Goal: Task Accomplishment & Management: Use online tool/utility

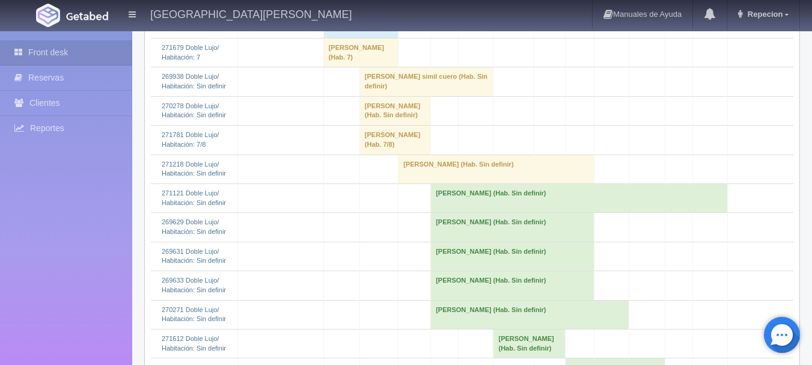
scroll to position [721, 0]
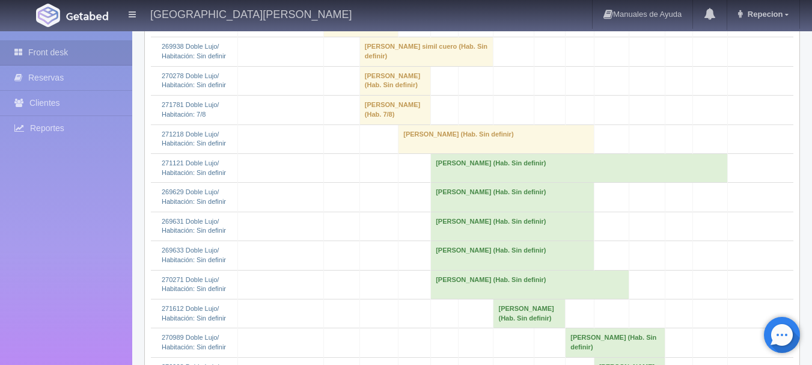
click at [377, 95] on td "[PERSON_NAME] (Hab. Sin definir)" at bounding box center [394, 80] width 71 height 29
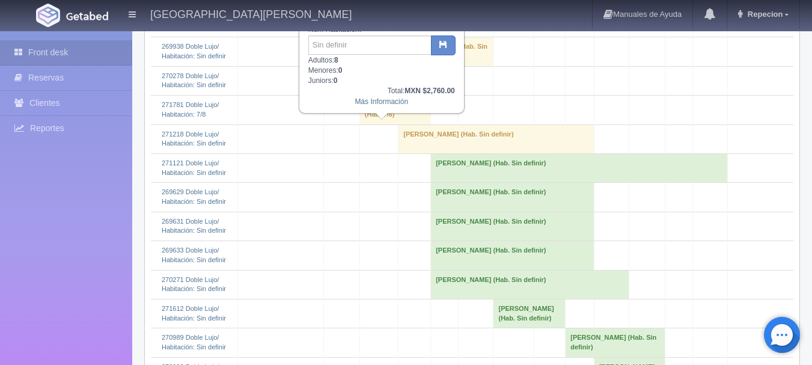
click at [377, 95] on td "[PERSON_NAME] (Hab. Sin definir)" at bounding box center [394, 80] width 71 height 29
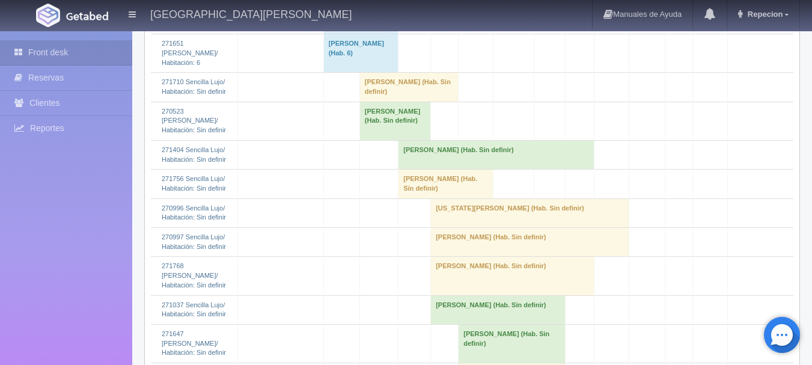
scroll to position [1743, 0]
click at [371, 101] on td "[PERSON_NAME] (Hab. Sin definir)" at bounding box center [408, 86] width 99 height 29
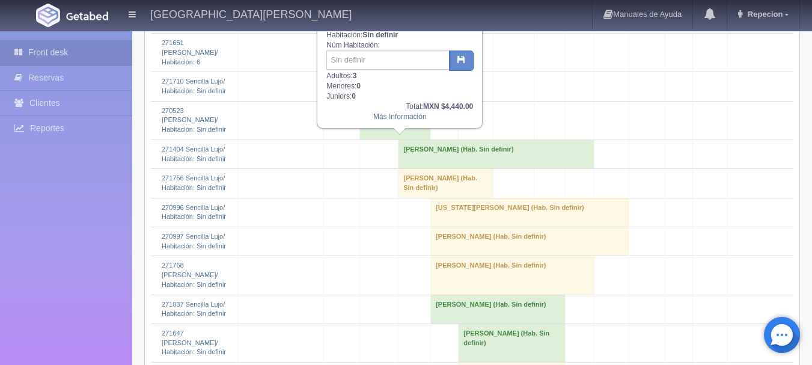
click at [371, 139] on td "Marquis Constant (Hab. Sin definir)" at bounding box center [394, 120] width 71 height 38
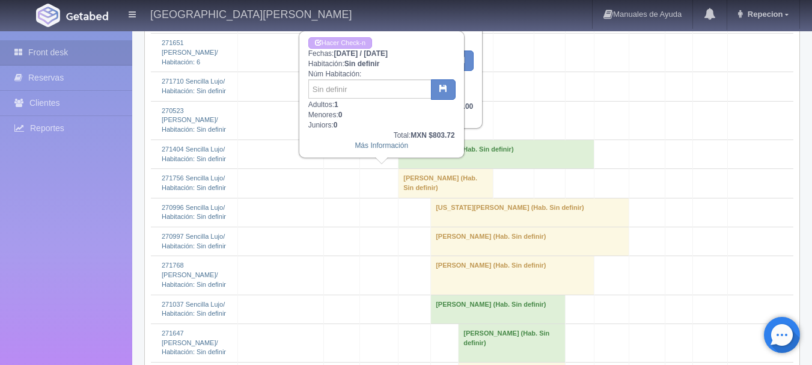
click at [371, 139] on td "Marquis Constant (Hab. Sin definir)" at bounding box center [394, 120] width 71 height 38
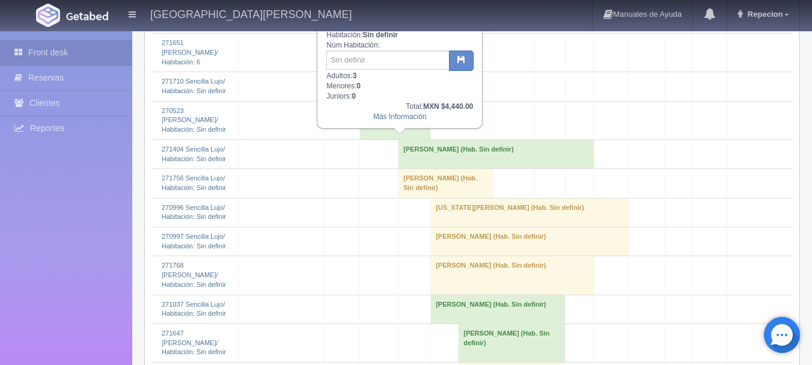
click at [381, 139] on td "Marquis Constant (Hab. Sin definir)" at bounding box center [394, 120] width 71 height 38
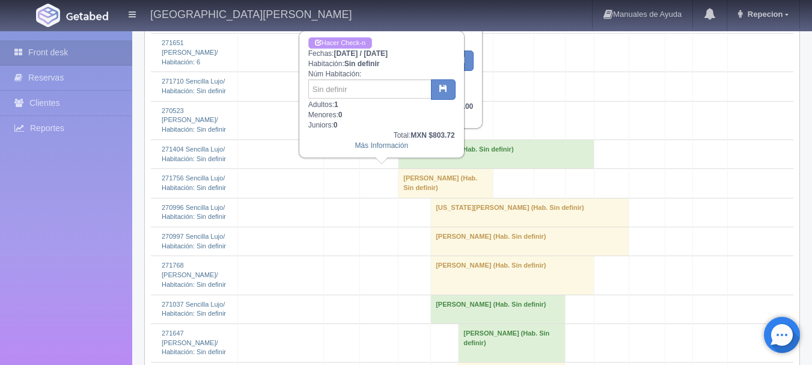
click at [347, 39] on link "Hacer Check-n" at bounding box center [340, 42] width 64 height 11
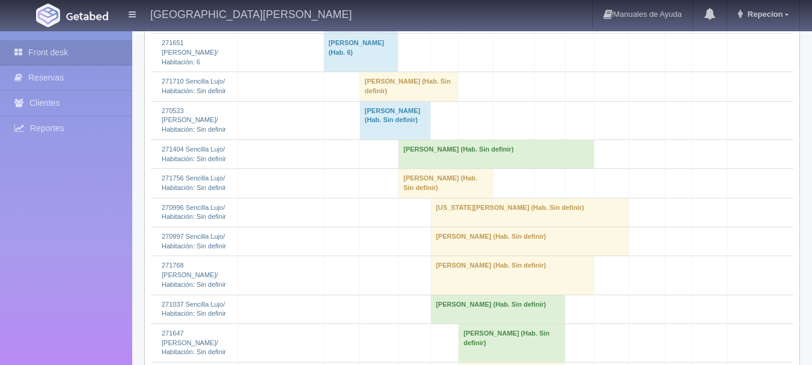
scroll to position [1743, 0]
click at [366, 139] on td "[PERSON_NAME] (Hab. Sin definir)" at bounding box center [394, 120] width 71 height 38
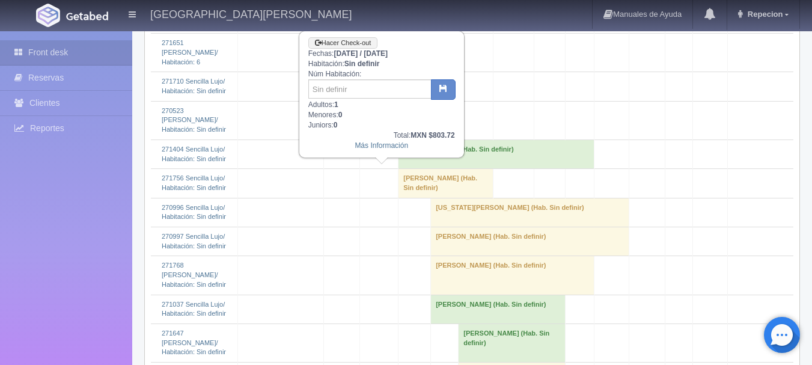
click at [366, 139] on td "[PERSON_NAME] (Hab. Sin definir)" at bounding box center [394, 120] width 71 height 38
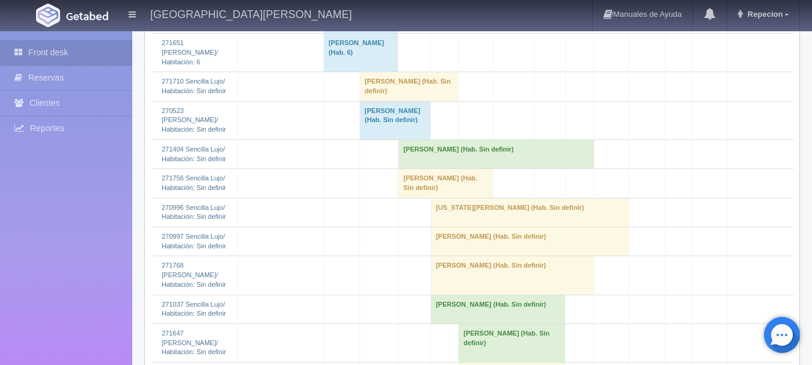
click at [375, 139] on td "[PERSON_NAME] (Hab. Sin definir)" at bounding box center [394, 120] width 71 height 38
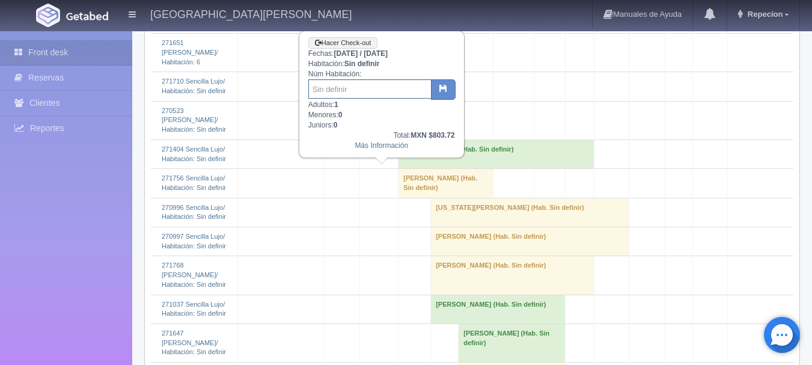
click at [353, 85] on input "text" at bounding box center [369, 88] width 123 height 19
type input "201"
click at [444, 96] on button "button" at bounding box center [443, 89] width 25 height 20
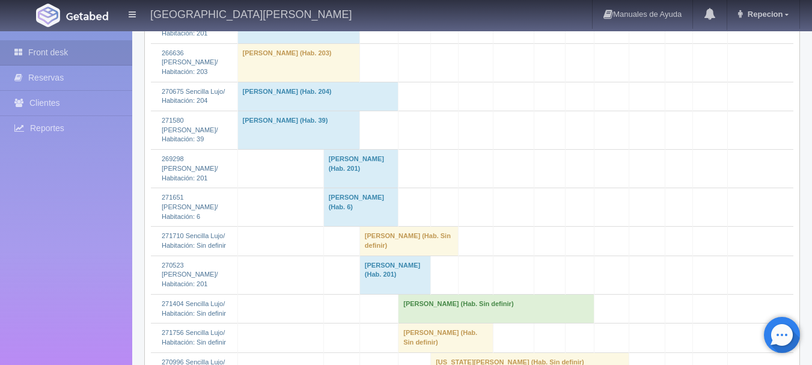
scroll to position [1623, 0]
